Goal: Find specific page/section

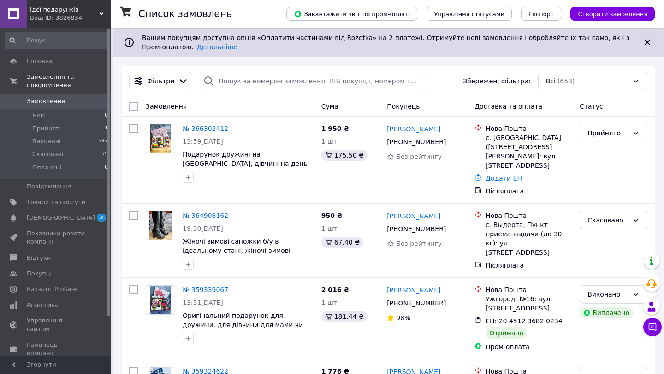
click at [63, 17] on div "Ваш ID: 3826834" at bounding box center [70, 18] width 81 height 8
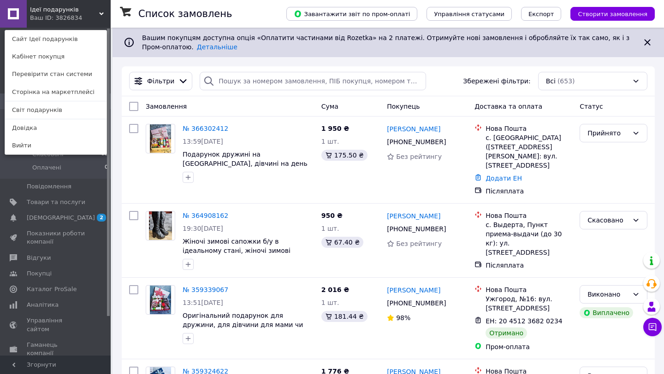
click at [72, 8] on span "Ідеї подарунків" at bounding box center [64, 10] width 69 height 8
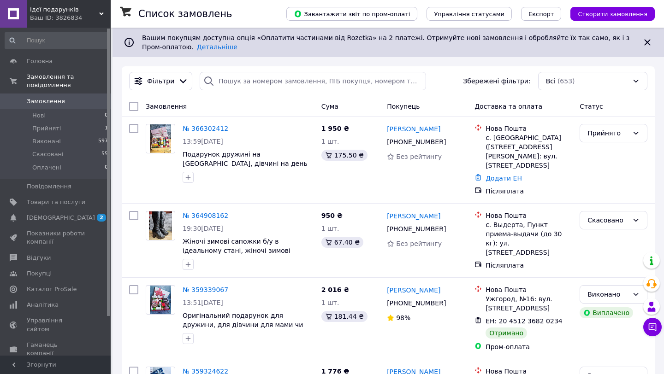
click at [72, 8] on span "Ідеї подарунків" at bounding box center [64, 10] width 69 height 8
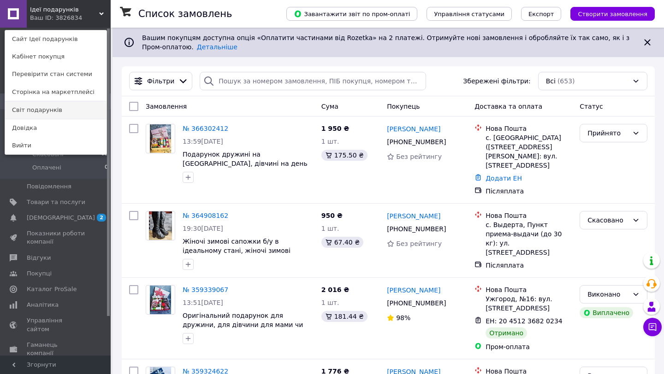
click at [51, 107] on link "Світ подарунків" at bounding box center [55, 110] width 101 height 18
